Goal: Information Seeking & Learning: Learn about a topic

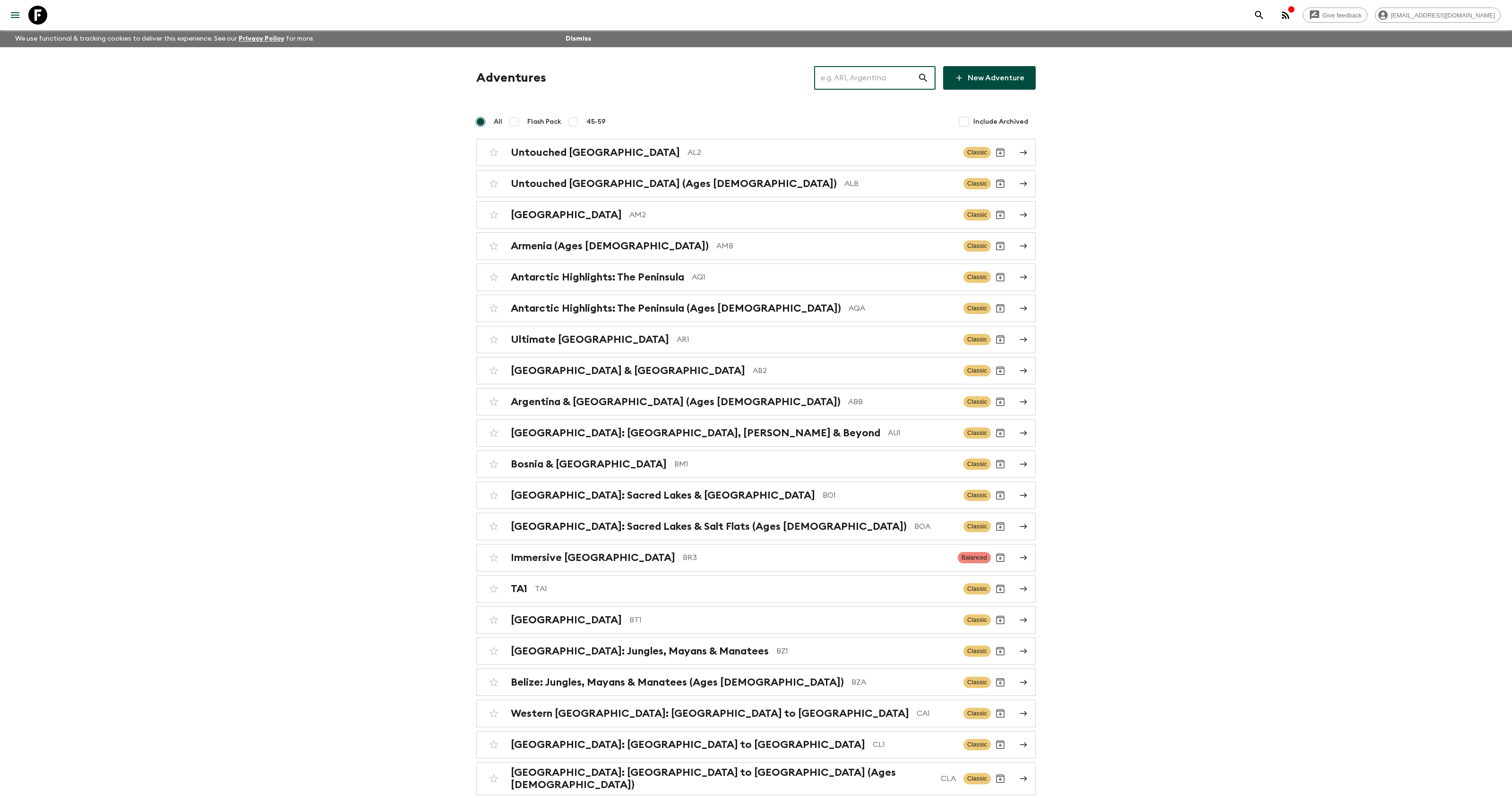
click at [879, 74] on input "text" at bounding box center [866, 77] width 103 height 26
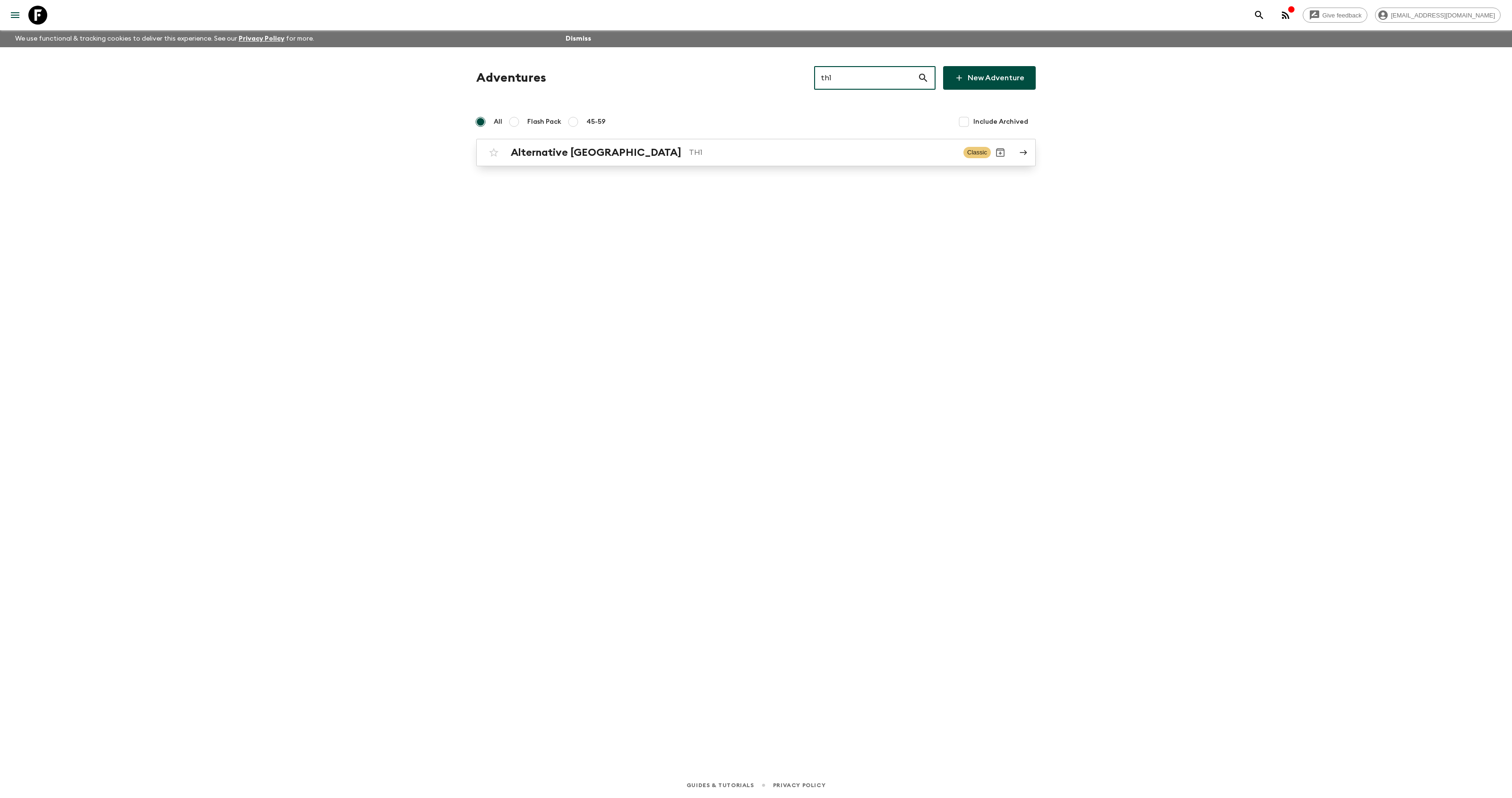
type input "th1"
click at [588, 160] on div "Alternative [GEOGRAPHIC_DATA] TH1 Classic" at bounding box center [737, 153] width 507 height 19
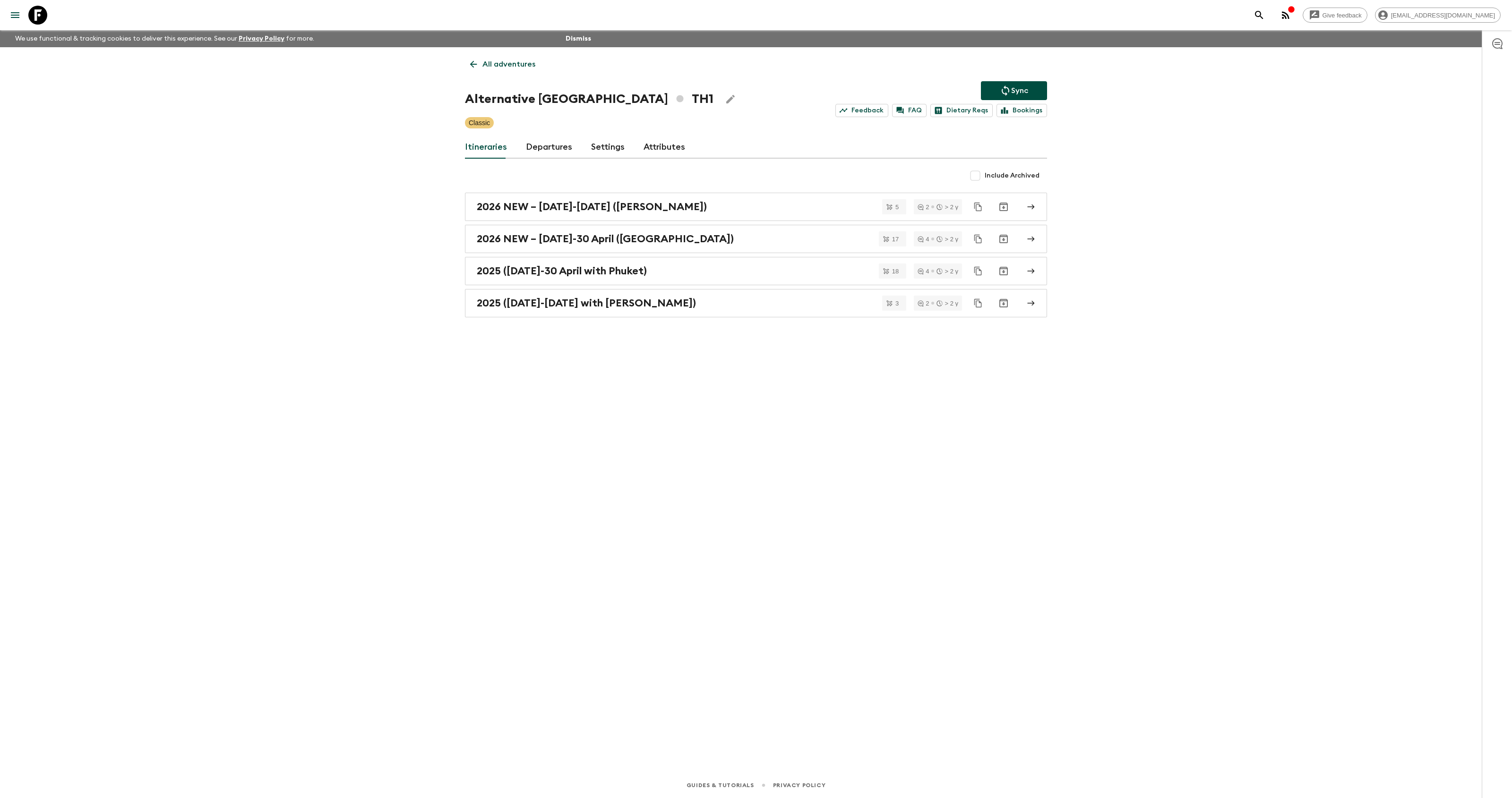
click at [647, 304] on h2 "2025 ([DATE]-[DATE] with [PERSON_NAME])" at bounding box center [586, 303] width 220 height 12
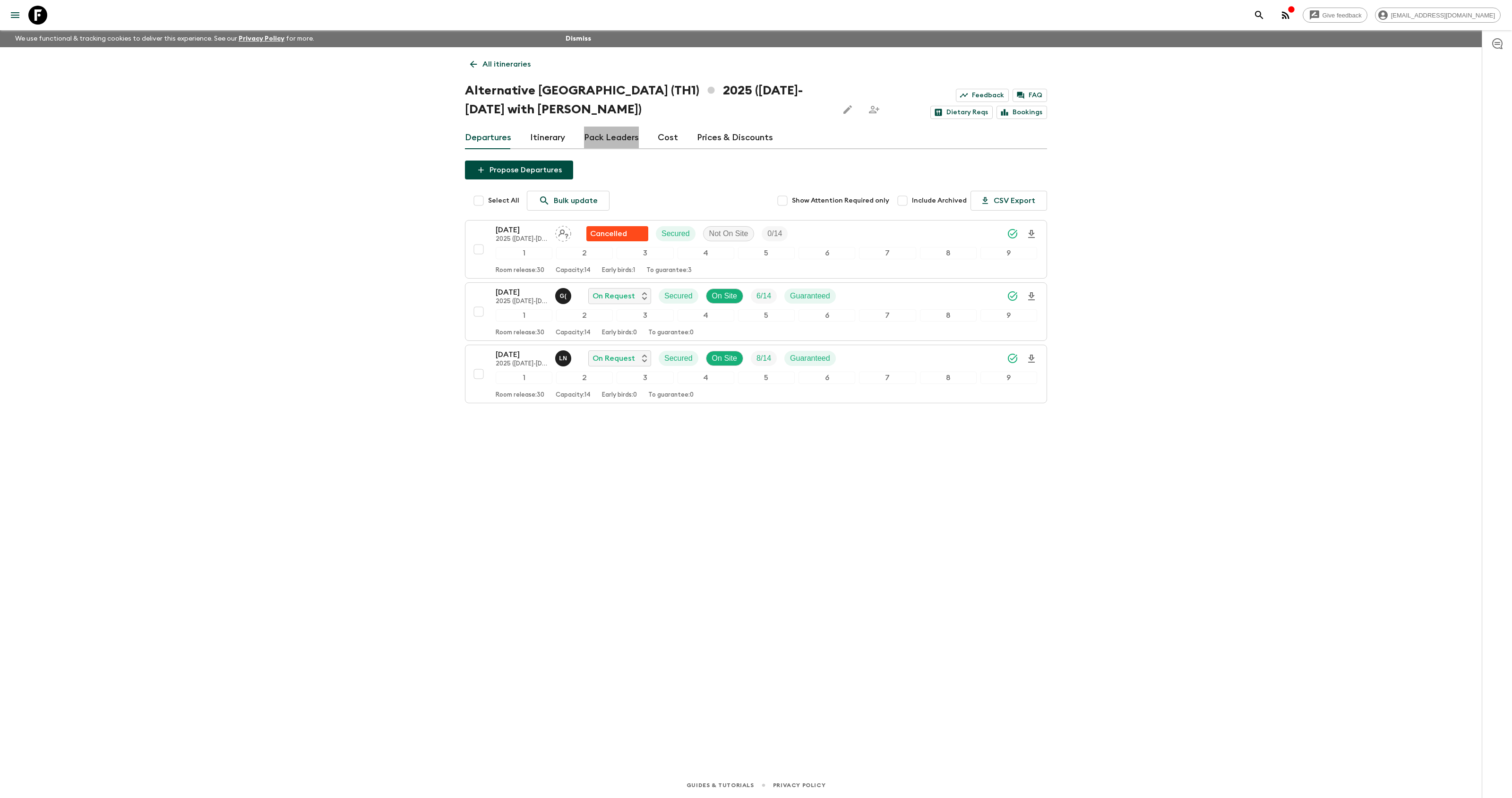
click at [624, 138] on link "Pack Leaders" at bounding box center [611, 138] width 55 height 23
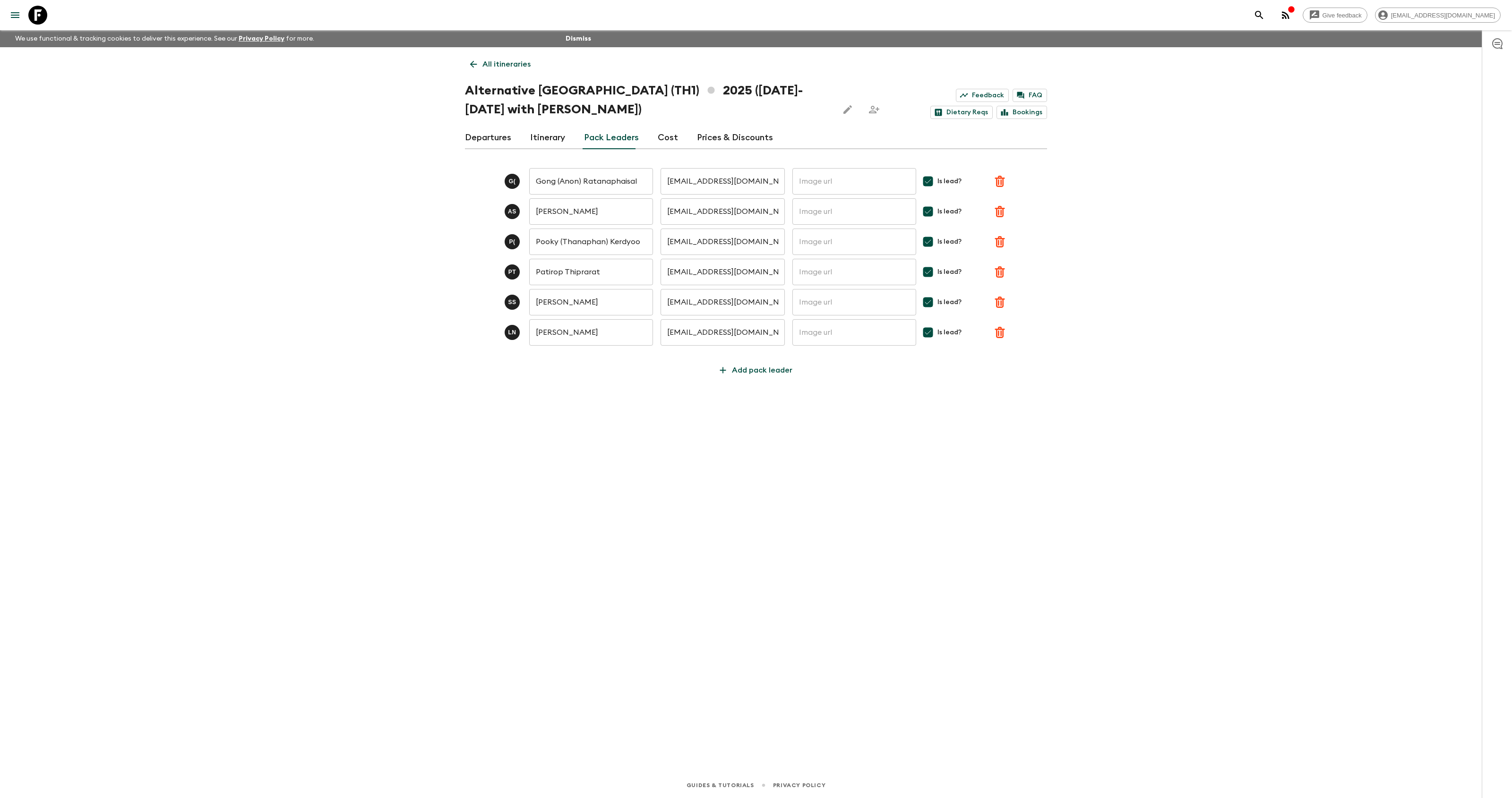
drag, startPoint x: 44, startPoint y: 21, endPoint x: 57, endPoint y: 21, distance: 13.0
click at [44, 21] on icon at bounding box center [38, 15] width 19 height 19
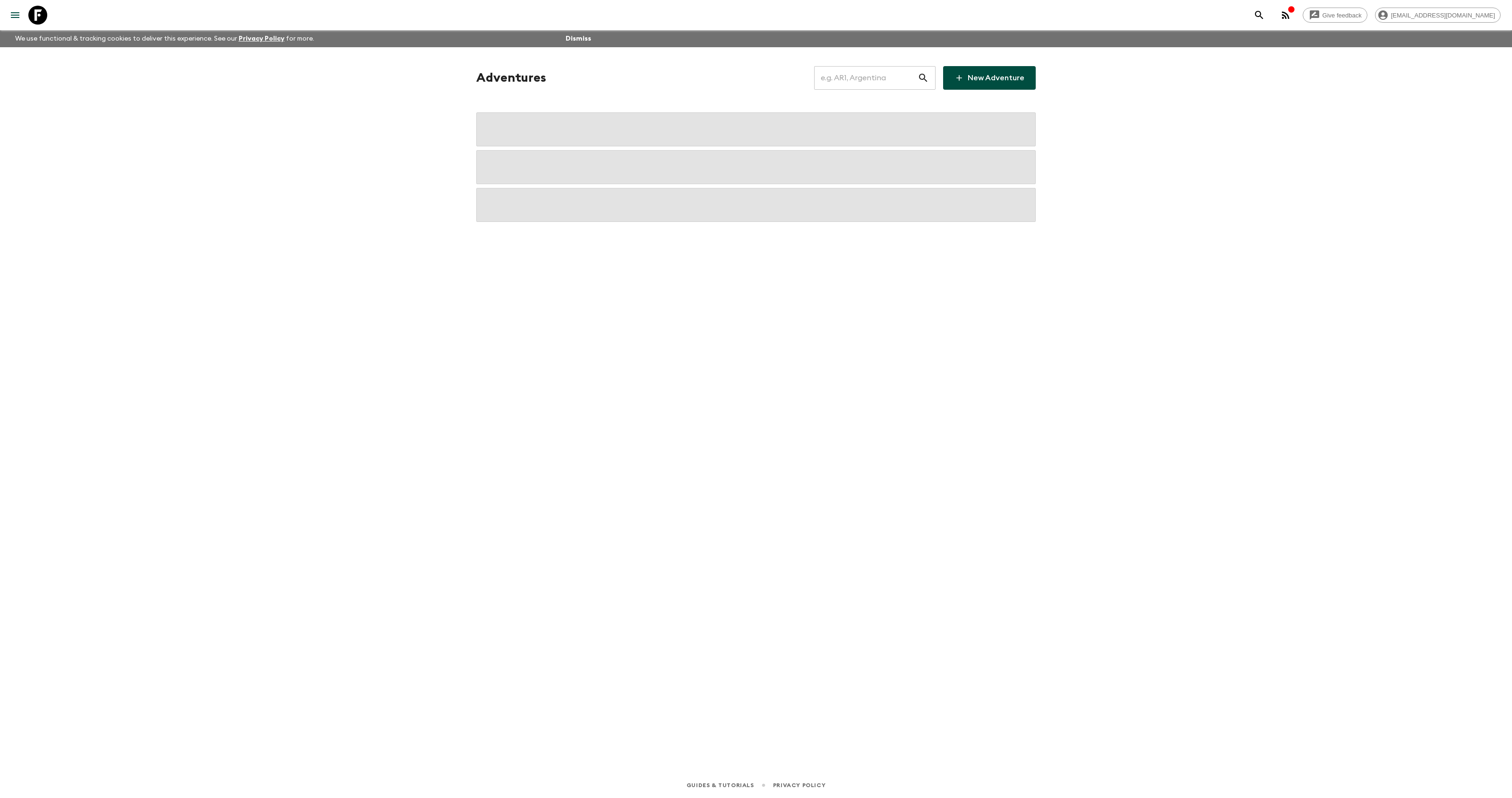
click at [858, 70] on input "text" at bounding box center [866, 77] width 103 height 26
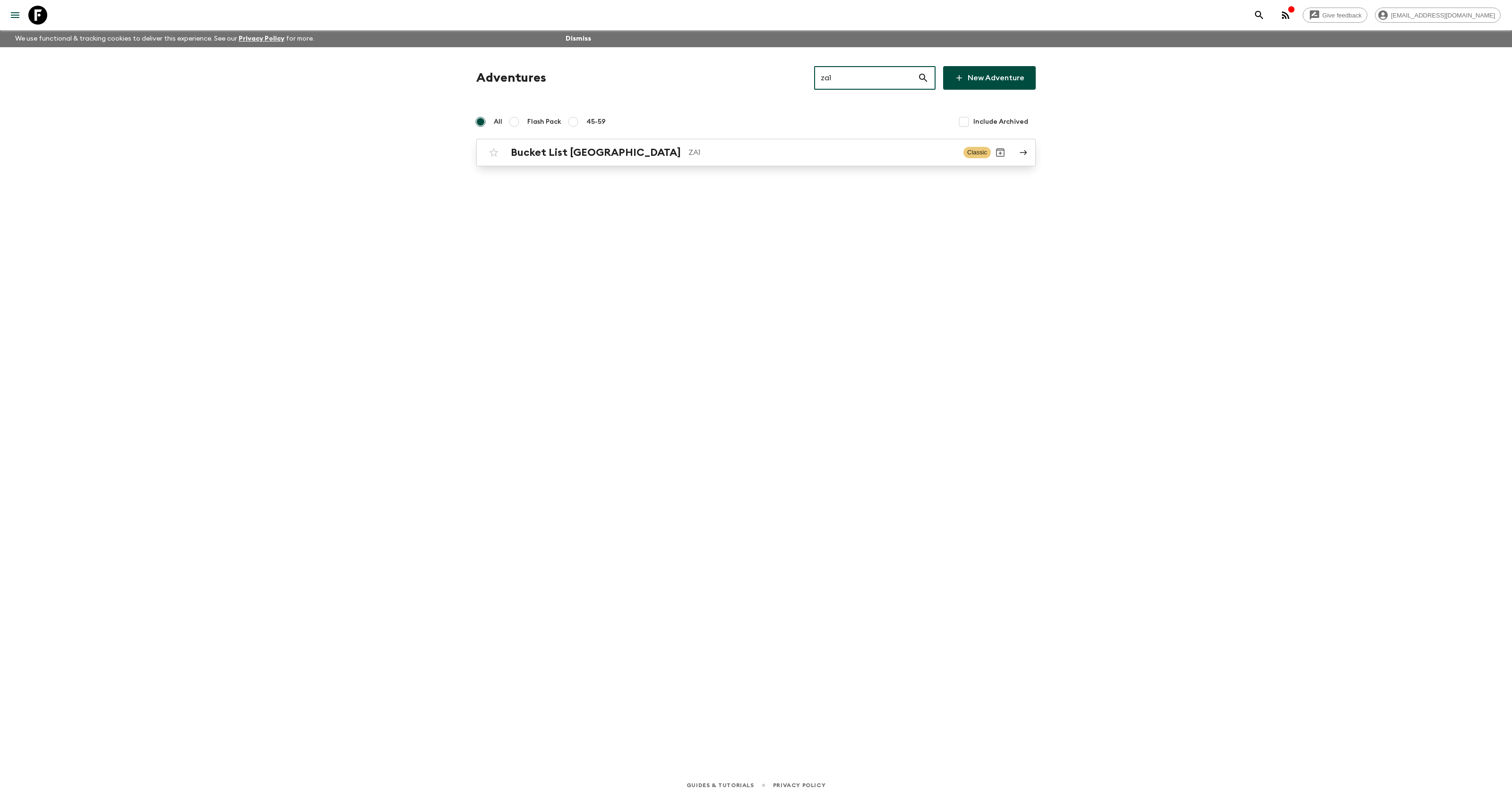
type input "za1"
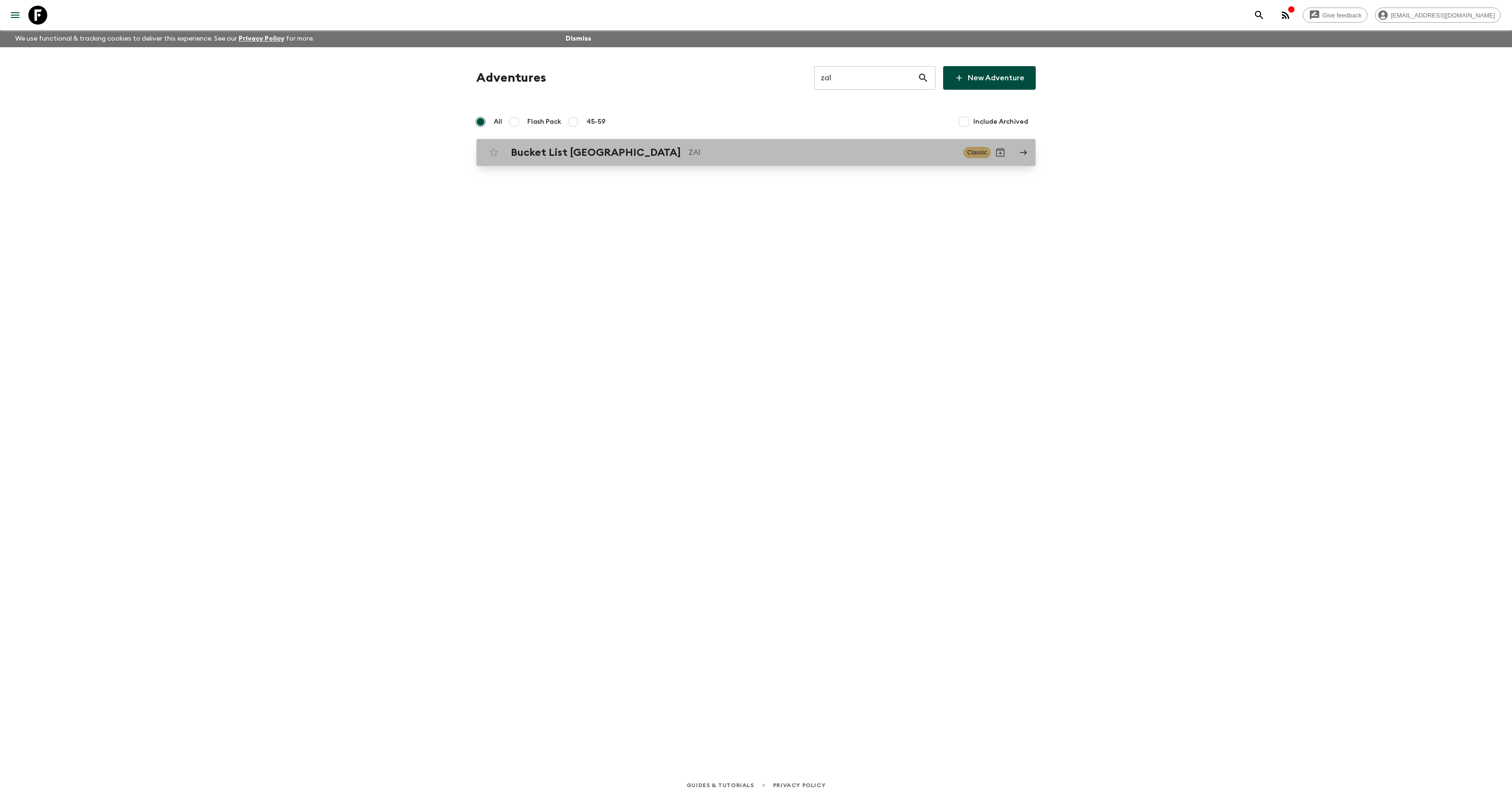
click at [610, 158] on h2 "Bucket List [GEOGRAPHIC_DATA]" at bounding box center [596, 153] width 170 height 12
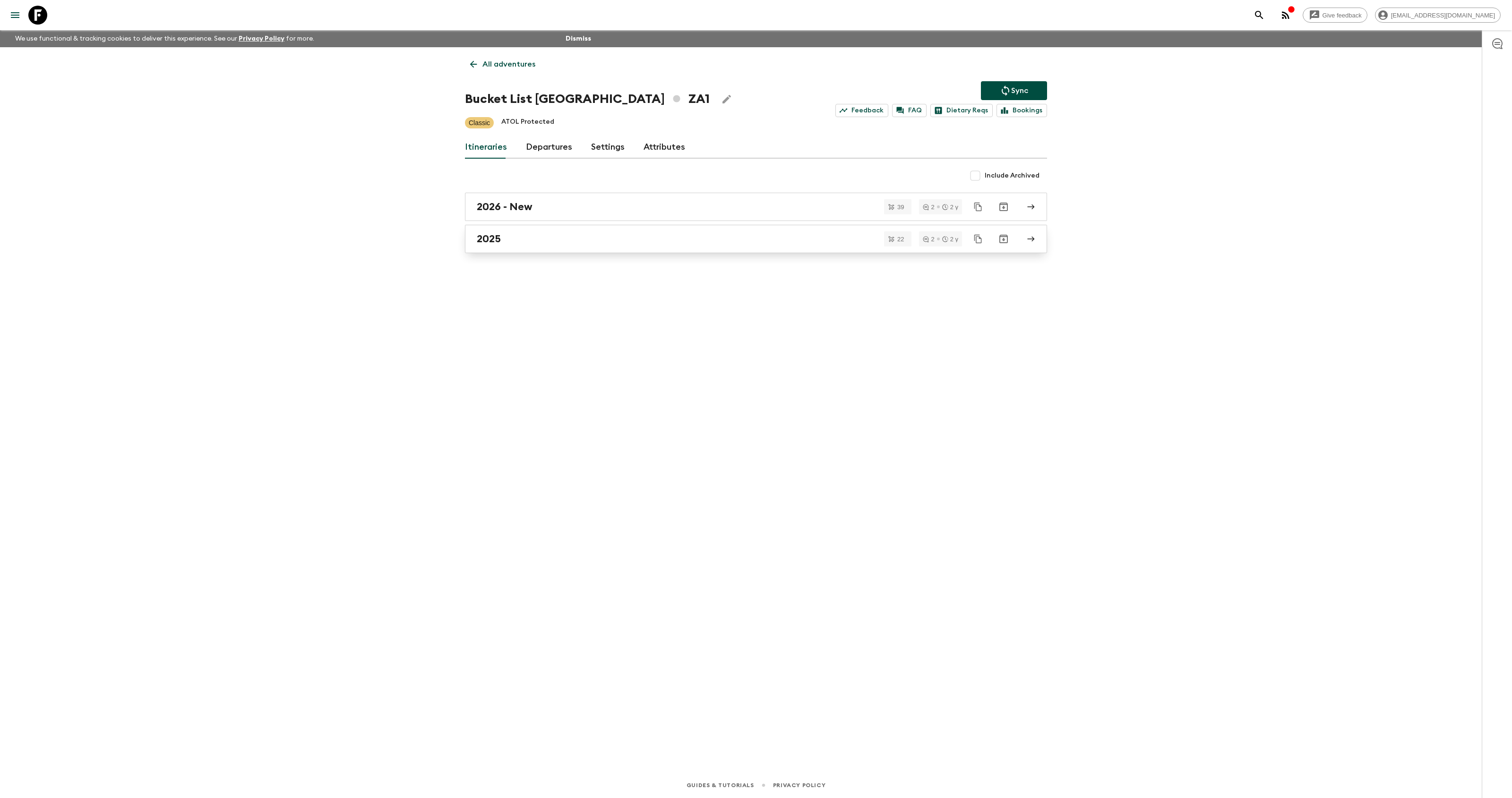
click at [490, 239] on h2 "2025" at bounding box center [488, 239] width 24 height 12
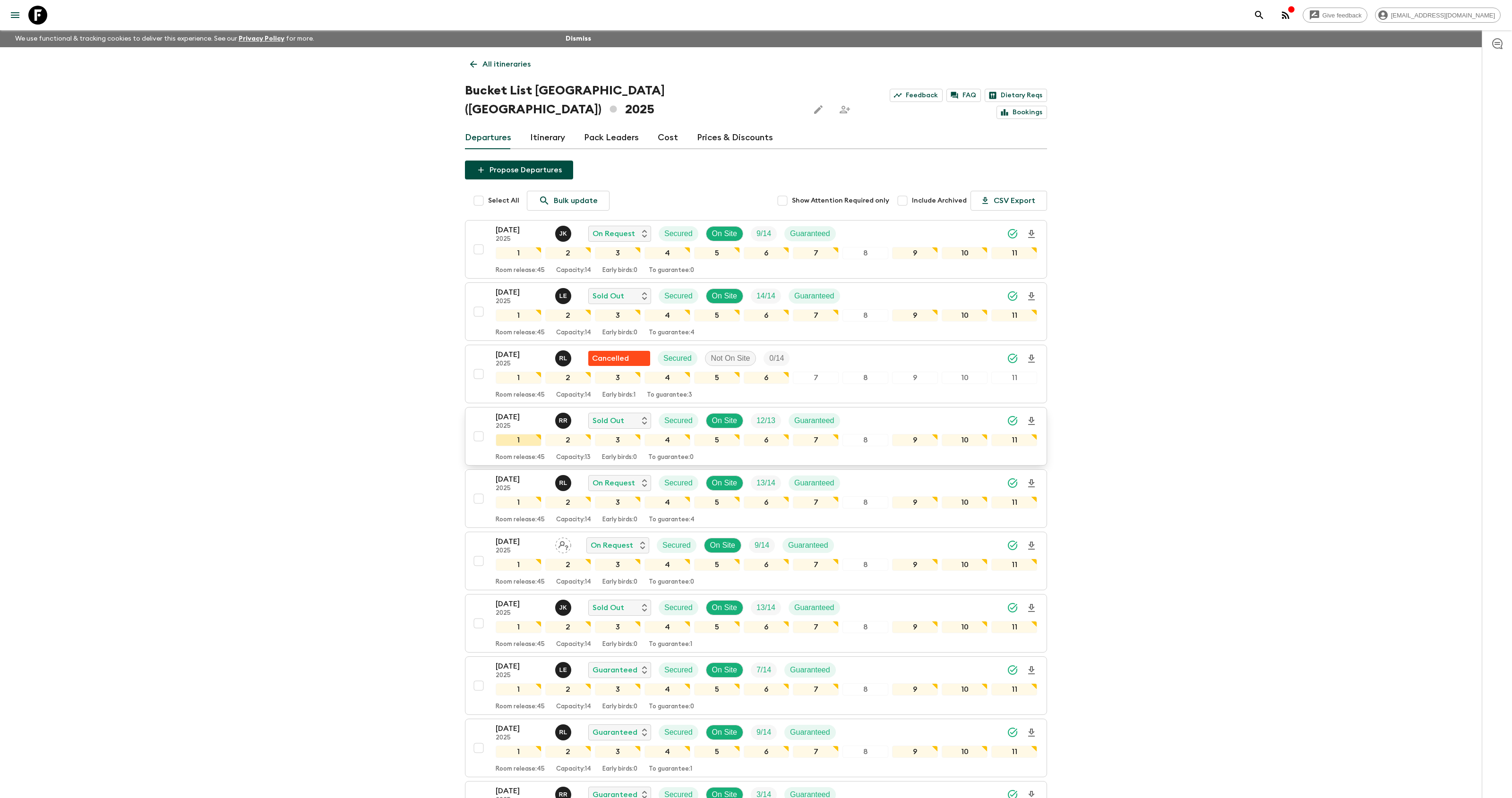
scroll to position [26, 0]
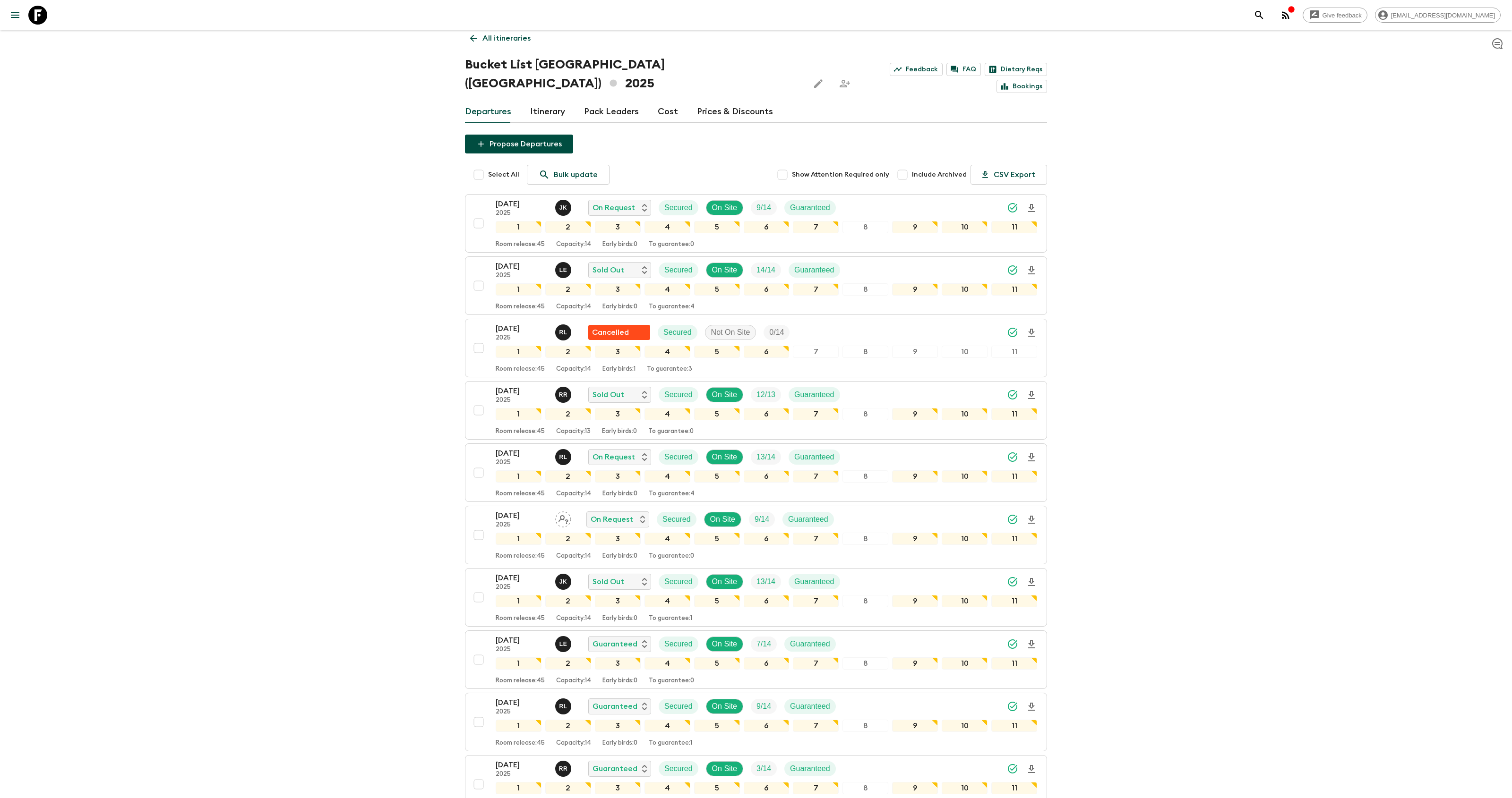
click at [38, 12] on icon at bounding box center [38, 15] width 19 height 19
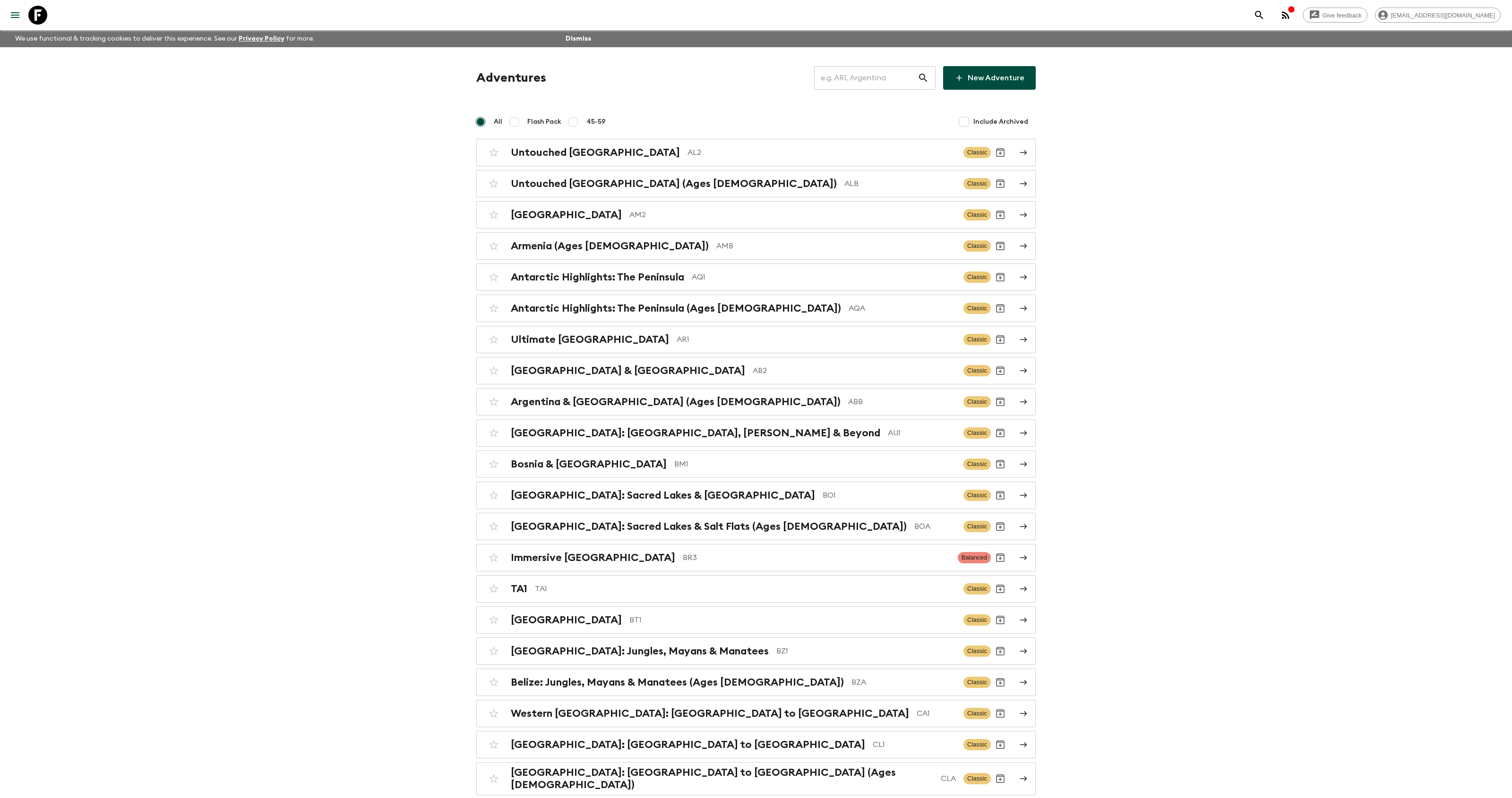
click at [862, 73] on input "text" at bounding box center [866, 77] width 103 height 26
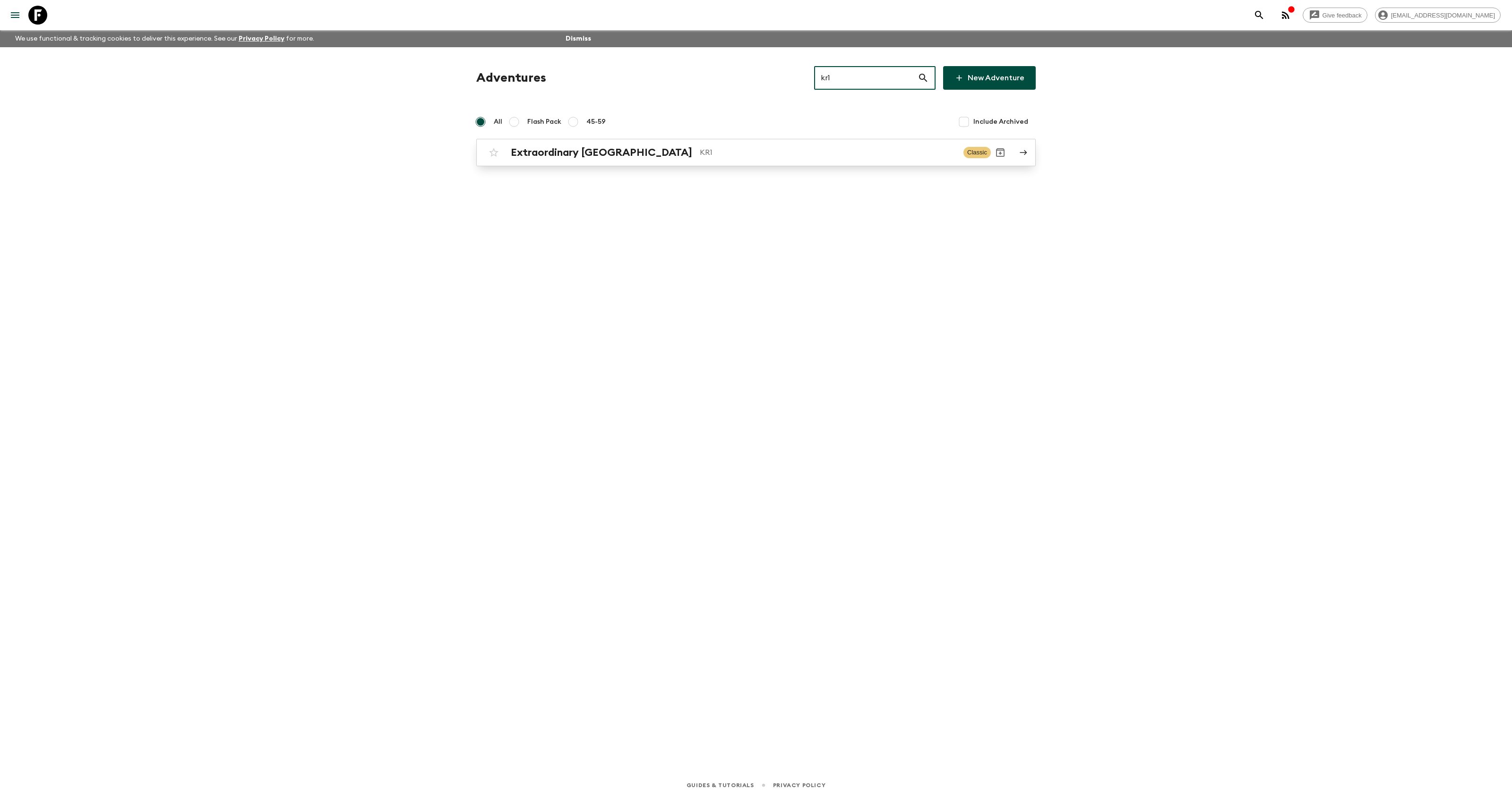
type input "kr1"
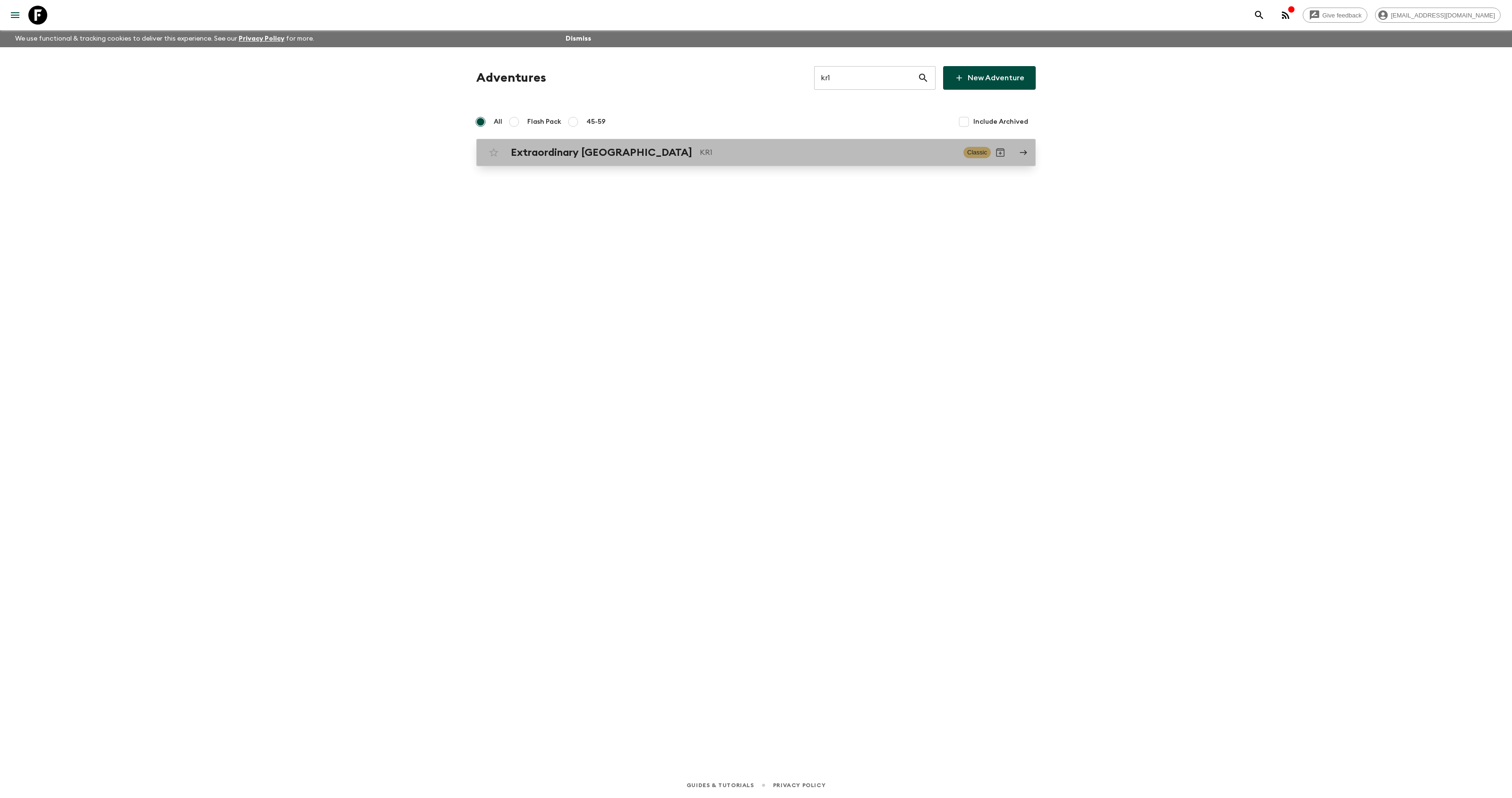
click at [700, 157] on p "KR1" at bounding box center [828, 152] width 256 height 11
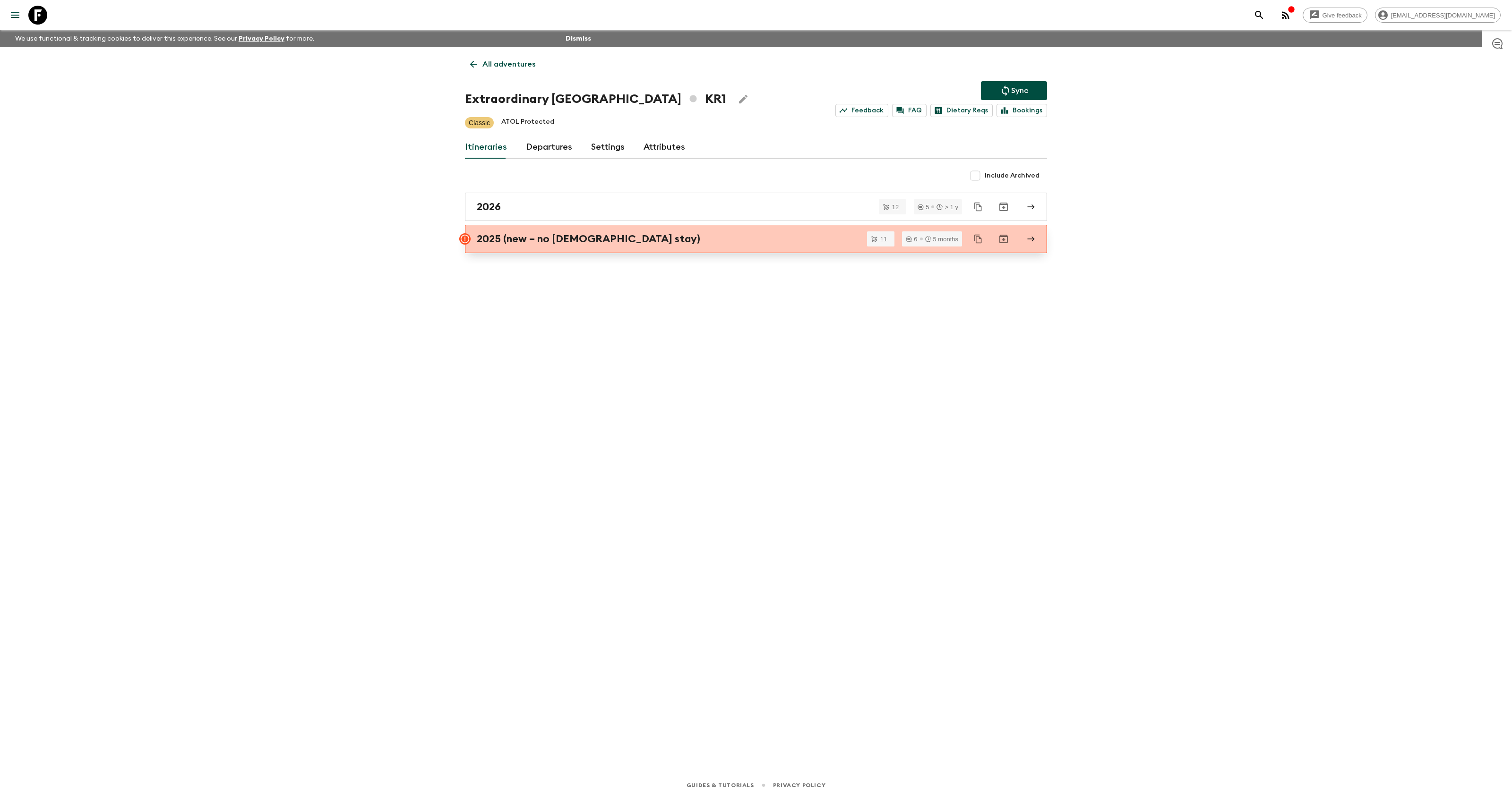
click at [686, 236] on div "2025 (new – no [DEMOGRAPHIC_DATA] stay)" at bounding box center [747, 239] width 541 height 12
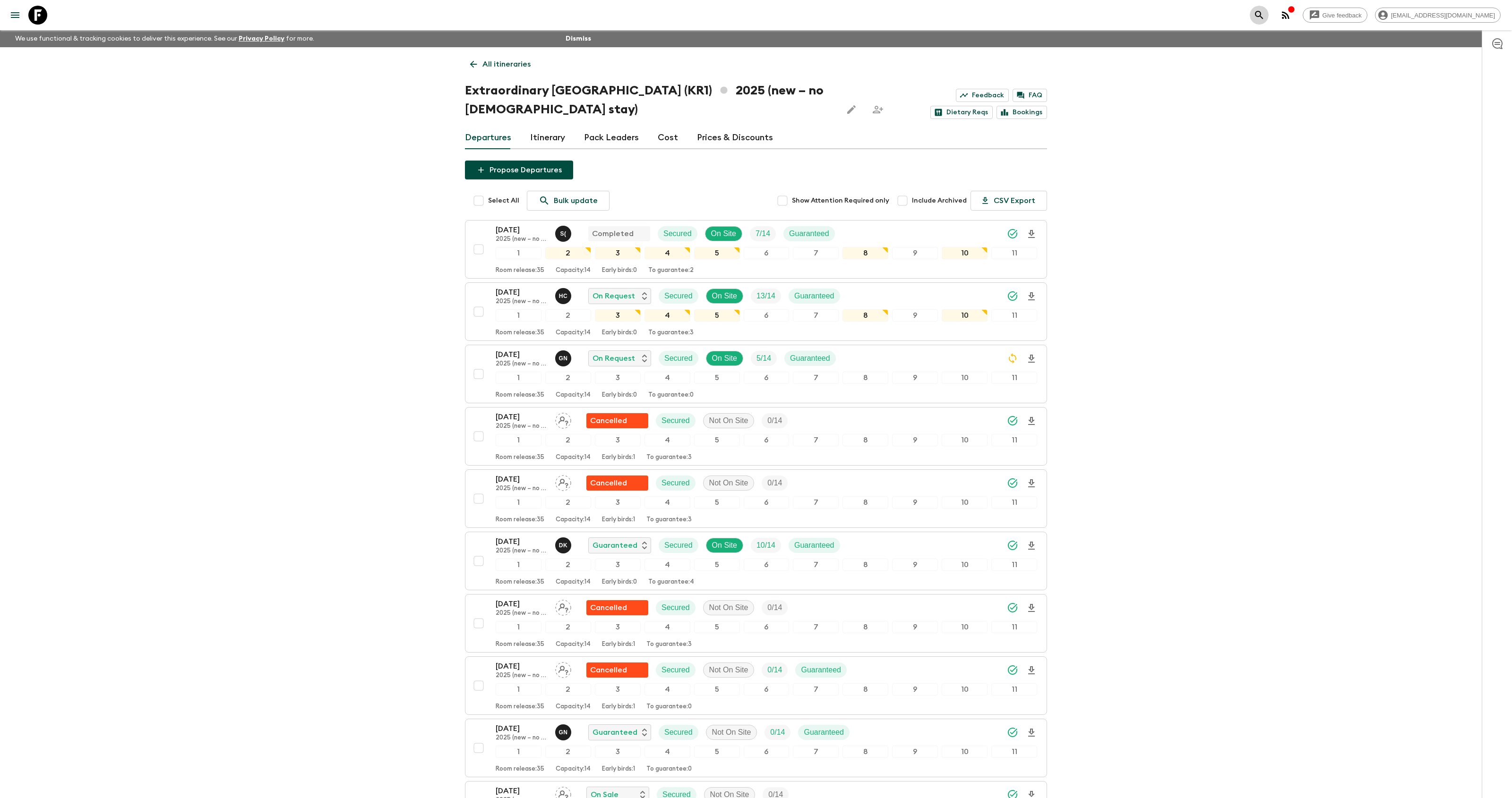
click at [1265, 18] on icon "search adventures" at bounding box center [1259, 15] width 11 height 11
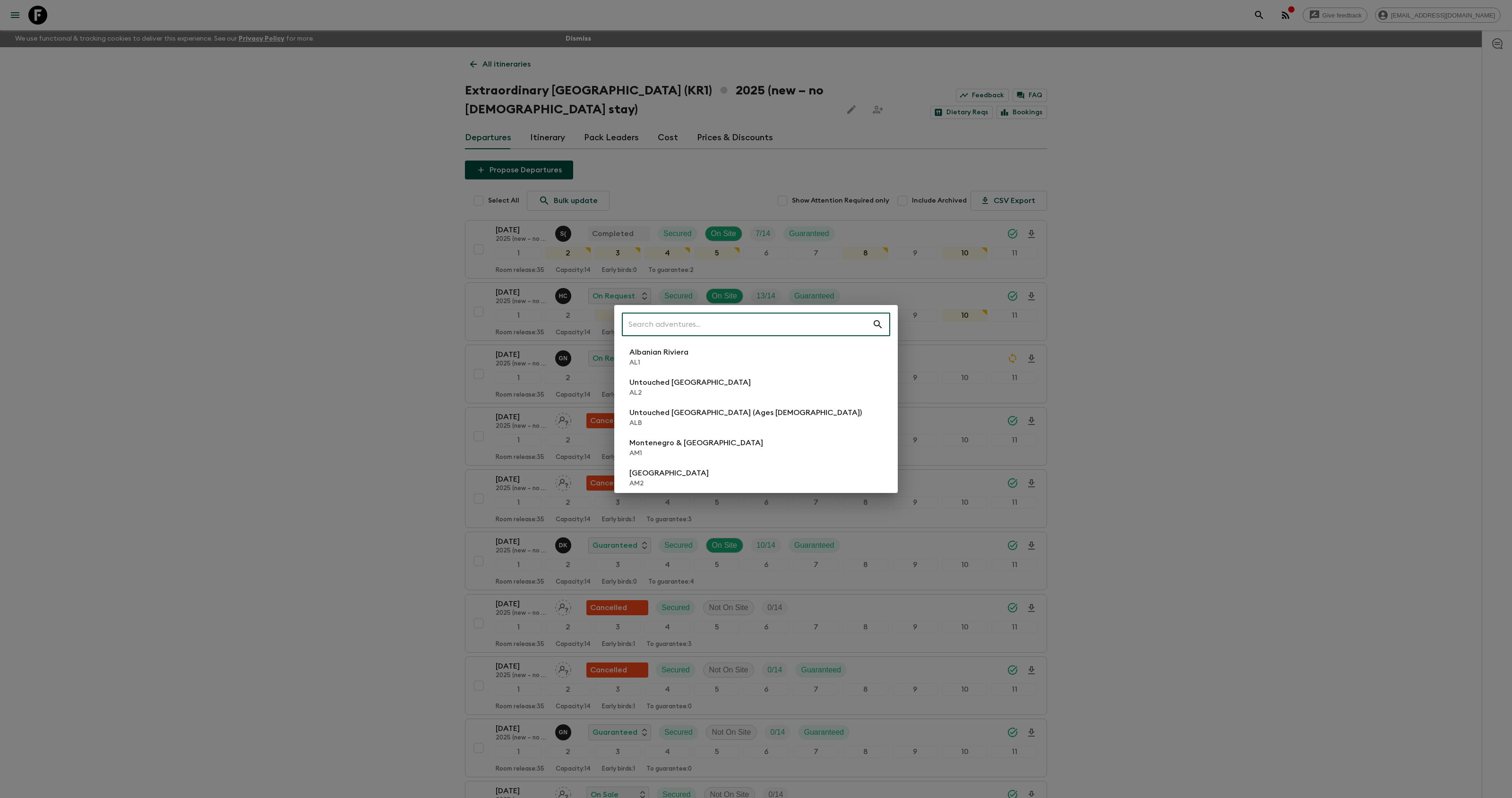
click at [656, 330] on input "text" at bounding box center [747, 324] width 251 height 26
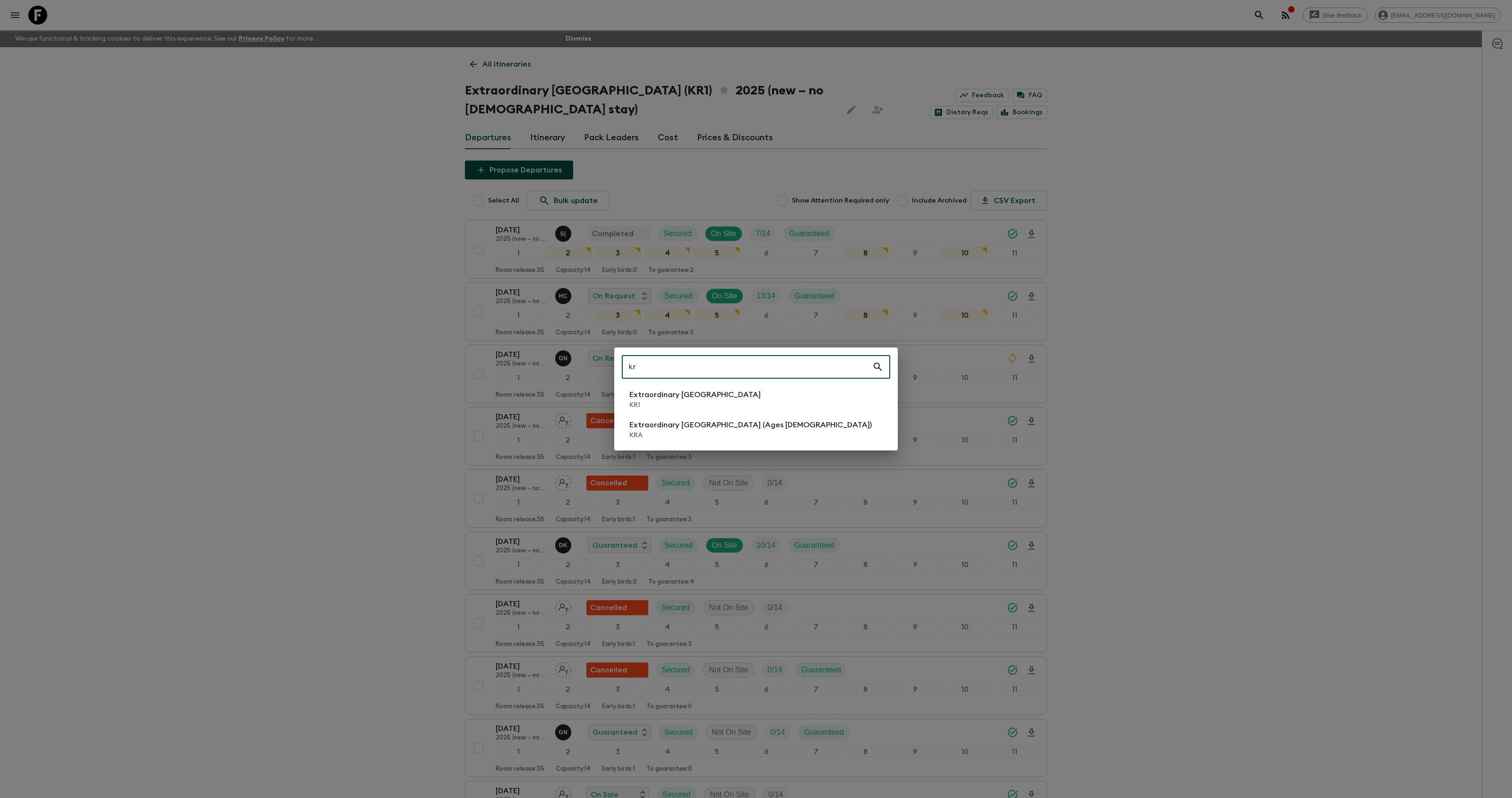
type input "kr"
click at [684, 426] on p "Extraordinary [GEOGRAPHIC_DATA] (Ages [DEMOGRAPHIC_DATA])" at bounding box center [750, 425] width 242 height 11
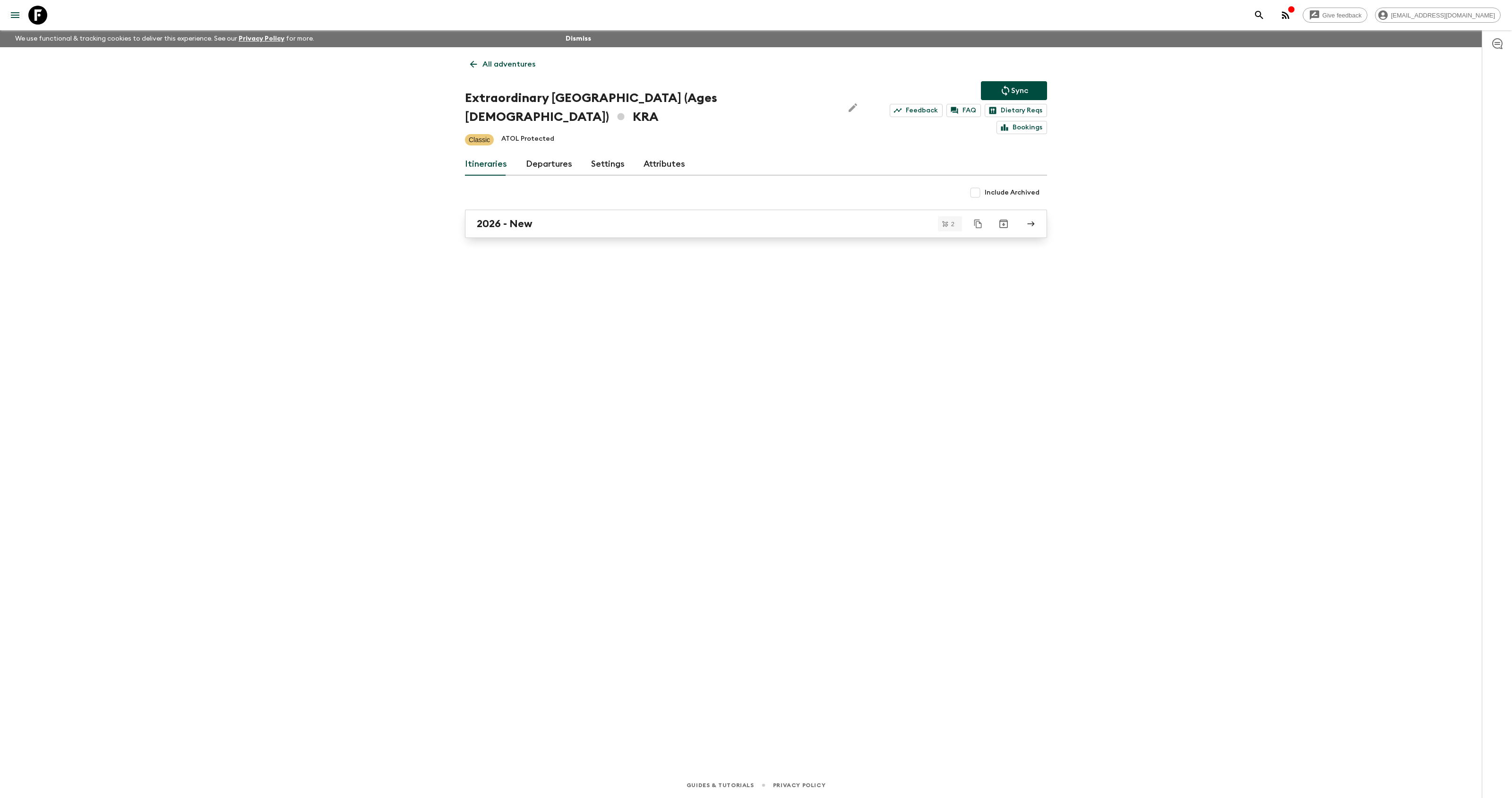
click at [556, 217] on link "2026 - New" at bounding box center [756, 224] width 582 height 28
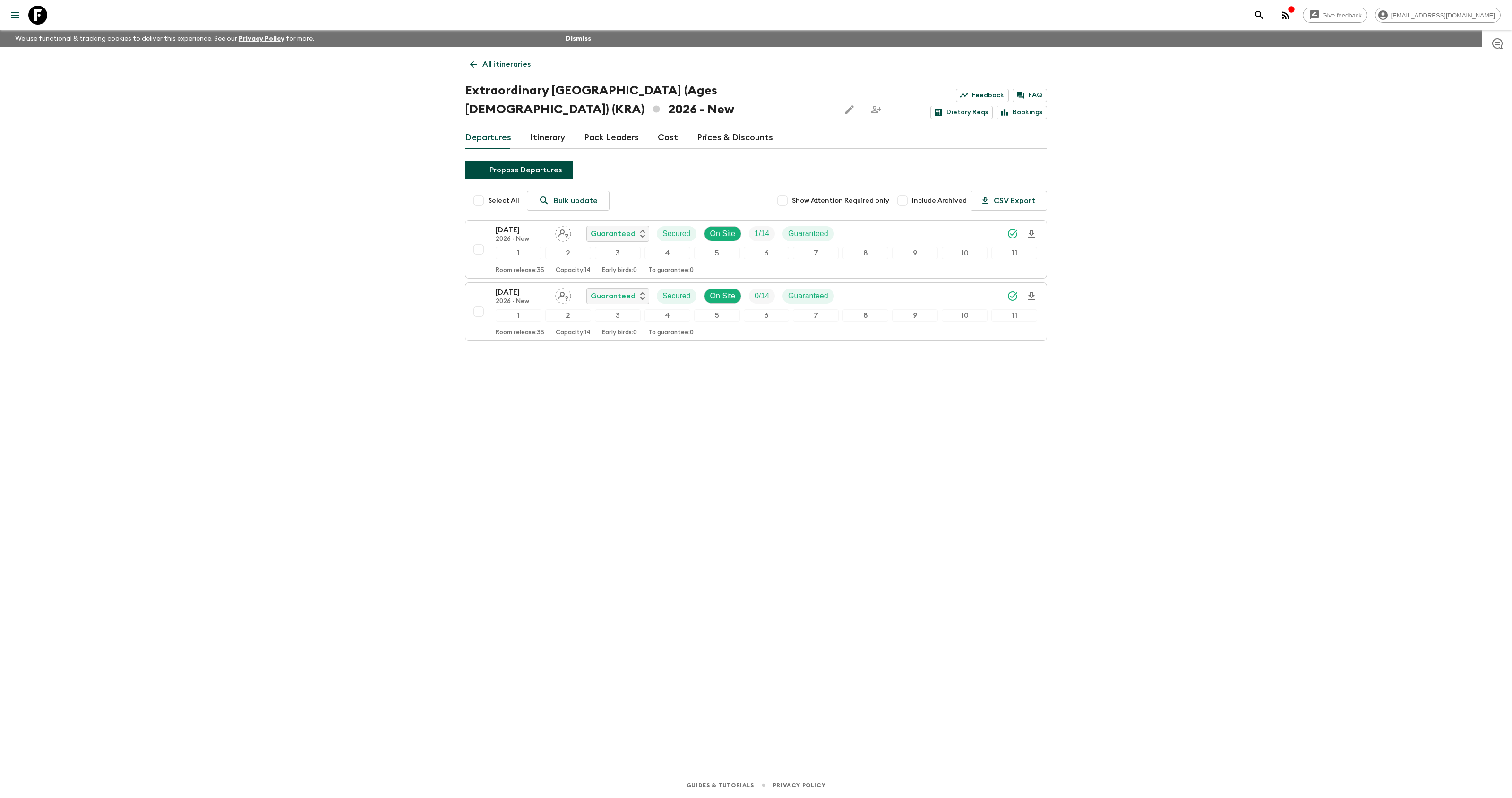
click at [1265, 16] on icon "search adventures" at bounding box center [1259, 15] width 11 height 11
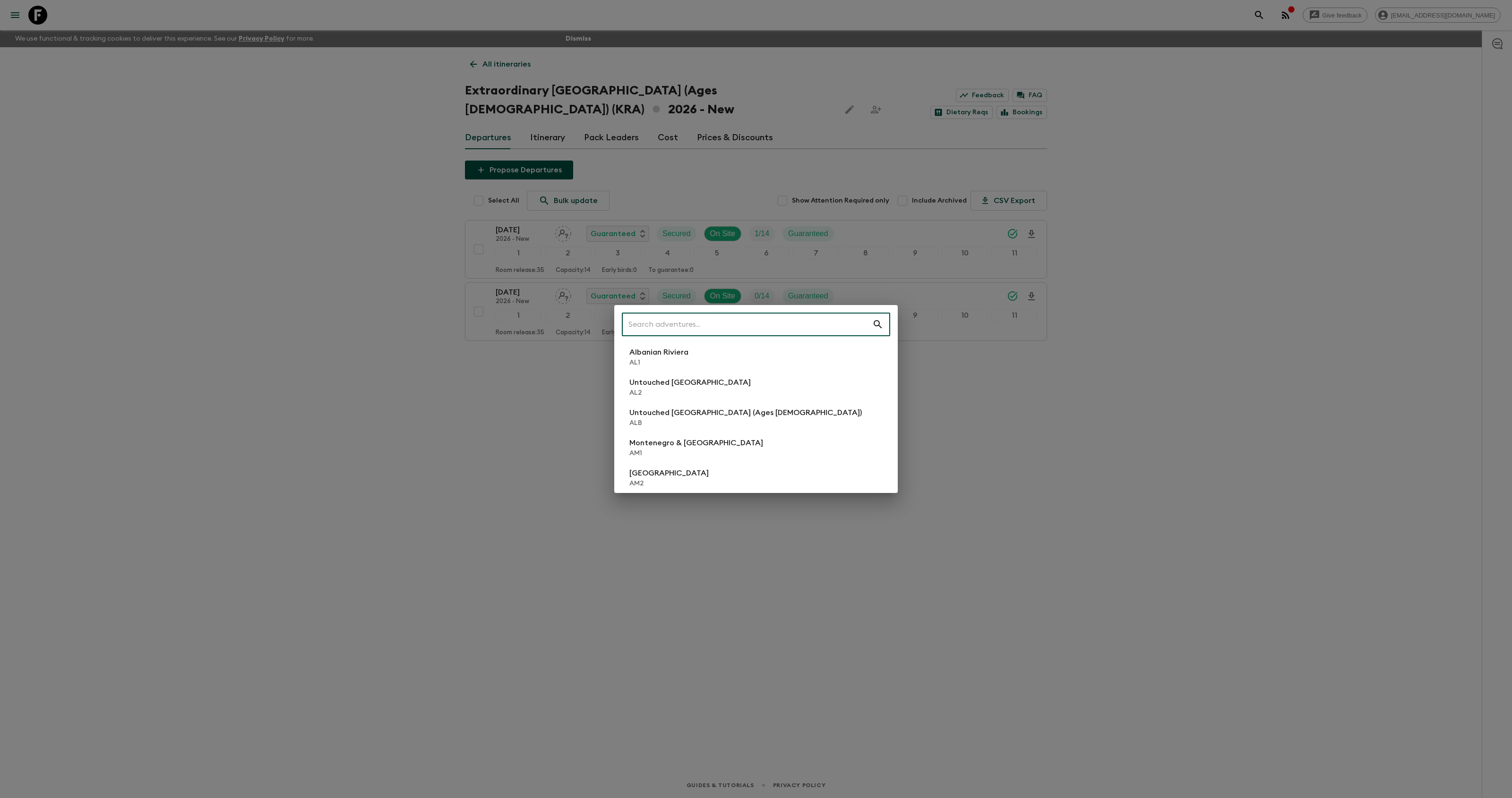
click at [649, 333] on input "text" at bounding box center [747, 324] width 251 height 26
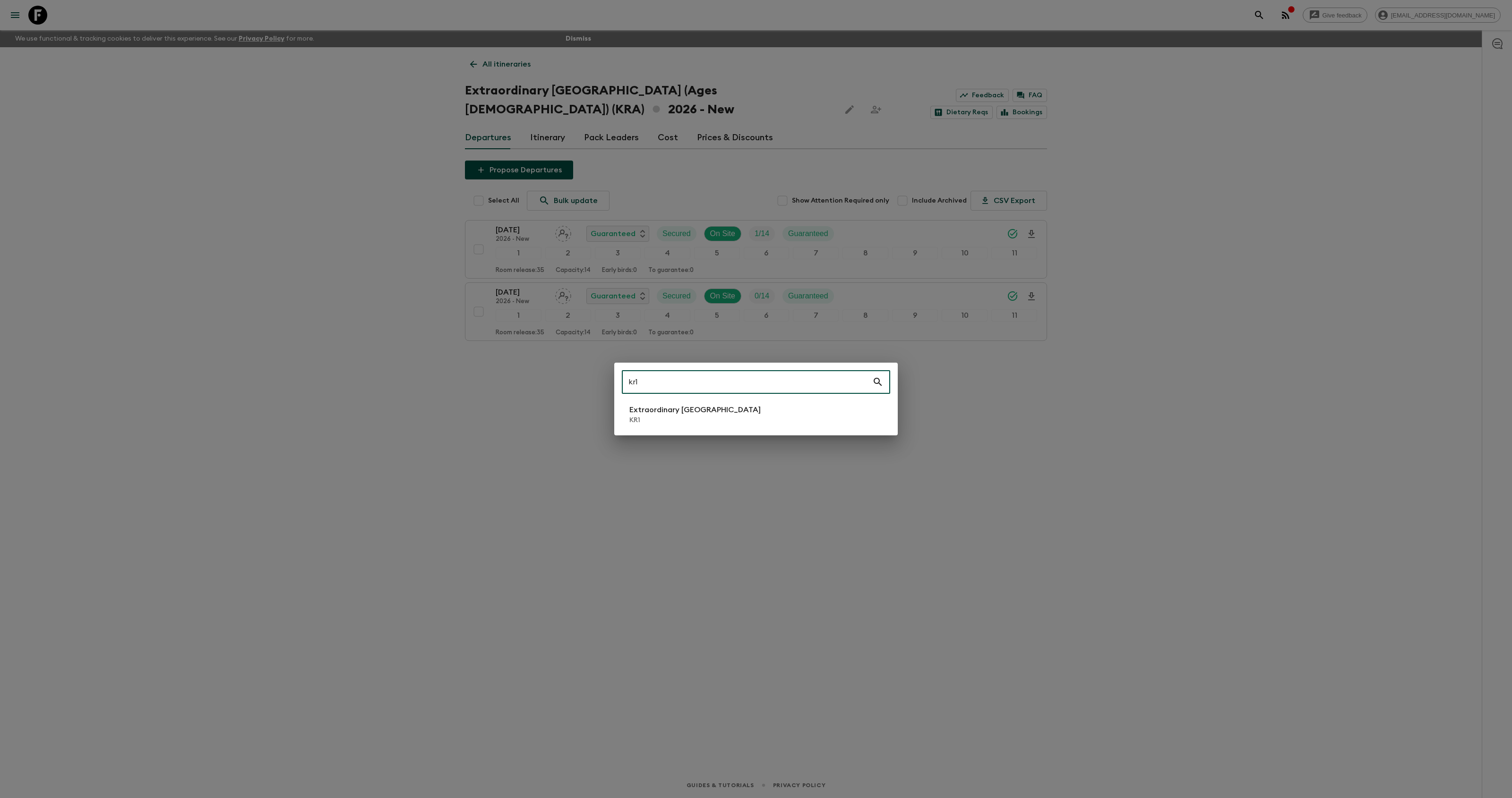
type input "kr1"
click at [680, 417] on p "KR1" at bounding box center [695, 420] width 131 height 9
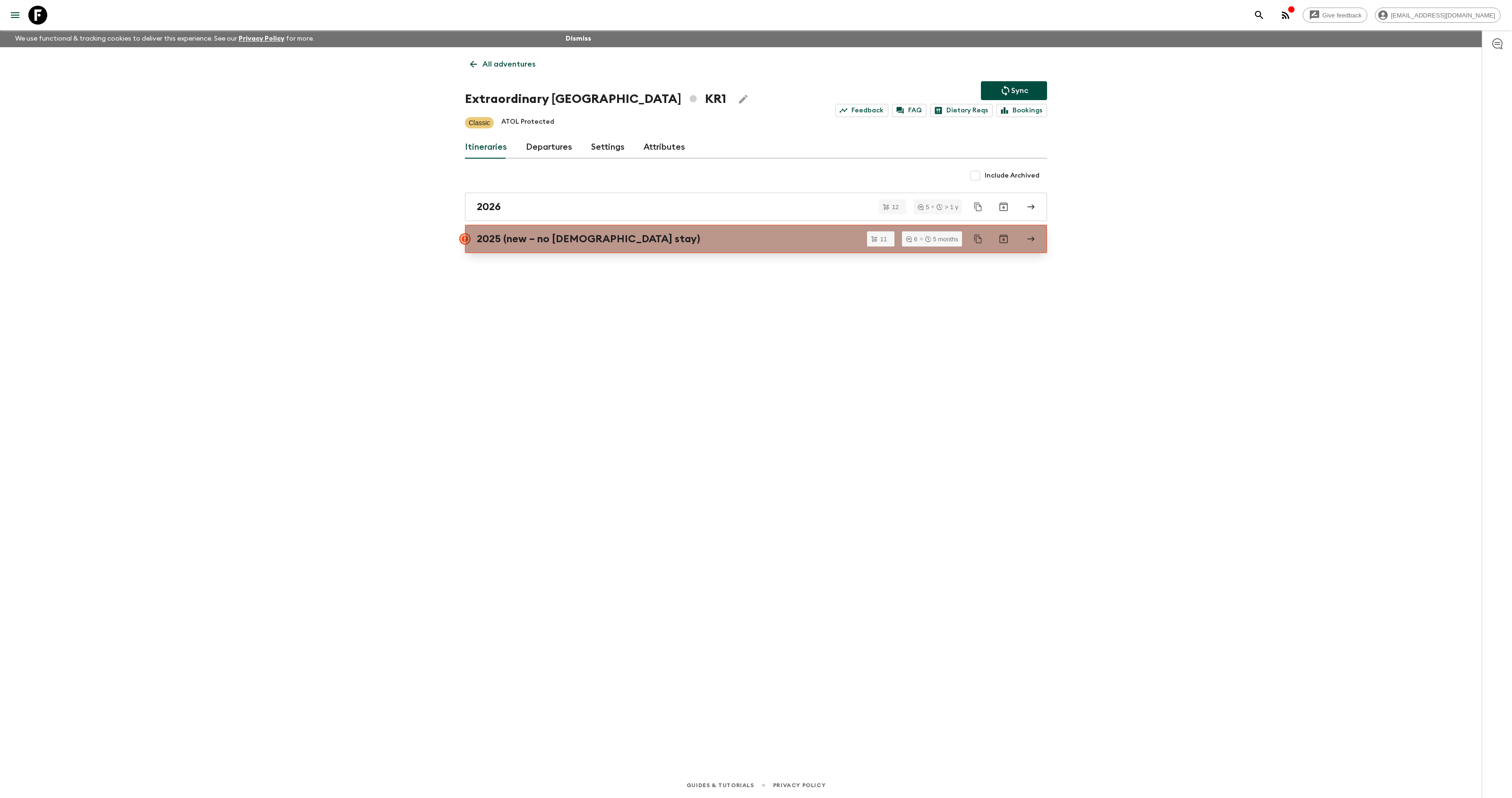
click at [616, 241] on div "2025 (new – no [DEMOGRAPHIC_DATA] stay)" at bounding box center [747, 239] width 541 height 12
